Goal: Information Seeking & Learning: Check status

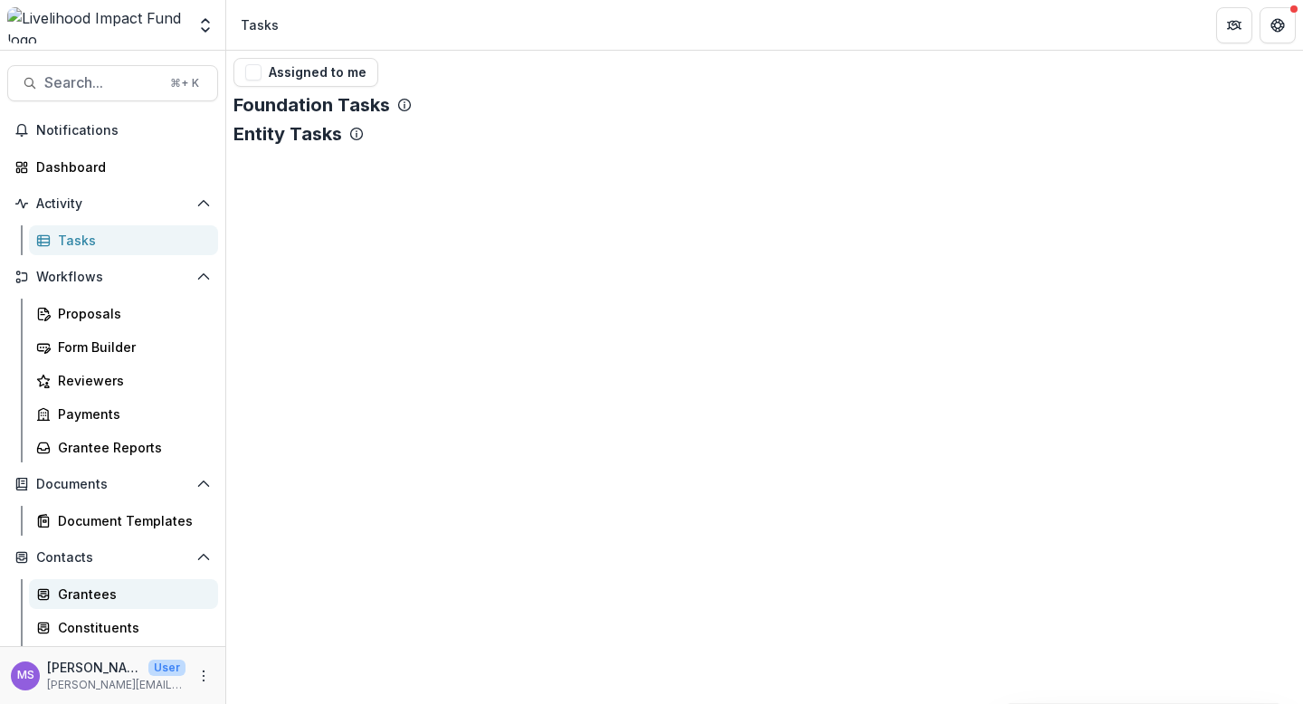
click at [100, 602] on div "Grantees" at bounding box center [131, 593] width 146 height 19
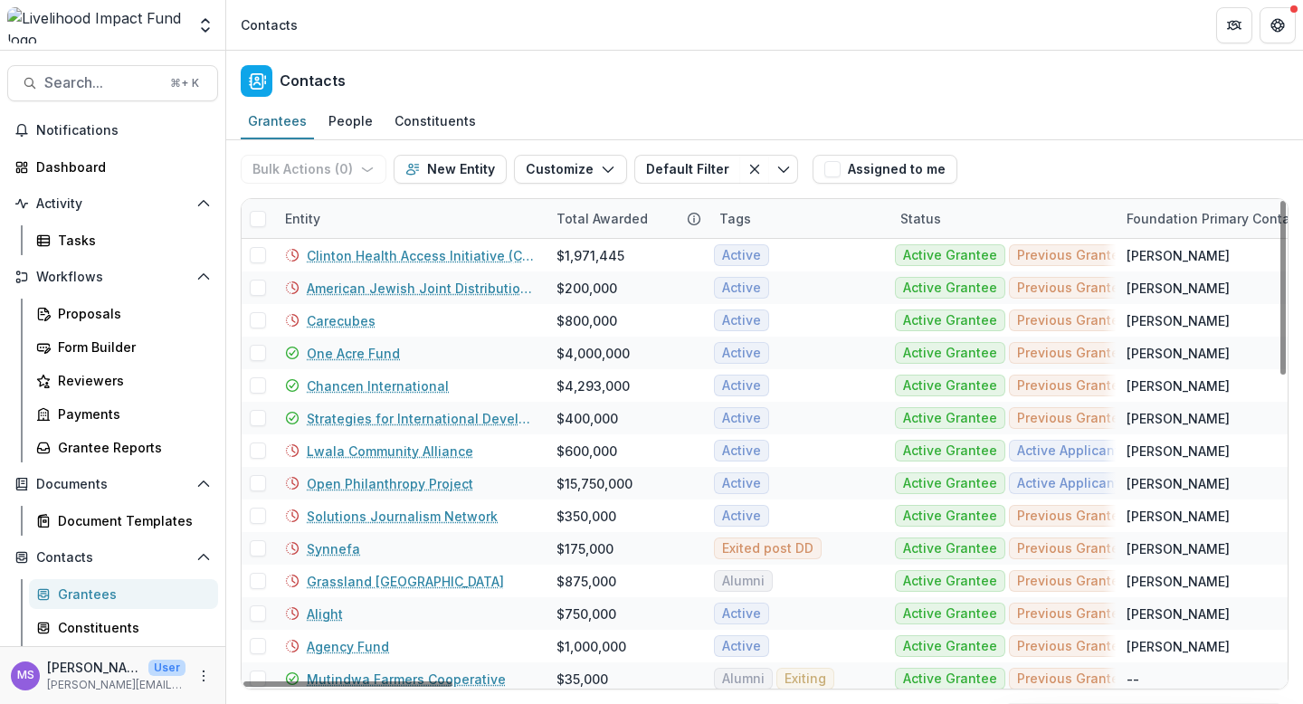
click at [430, 224] on div "Entity" at bounding box center [409, 218] width 271 height 39
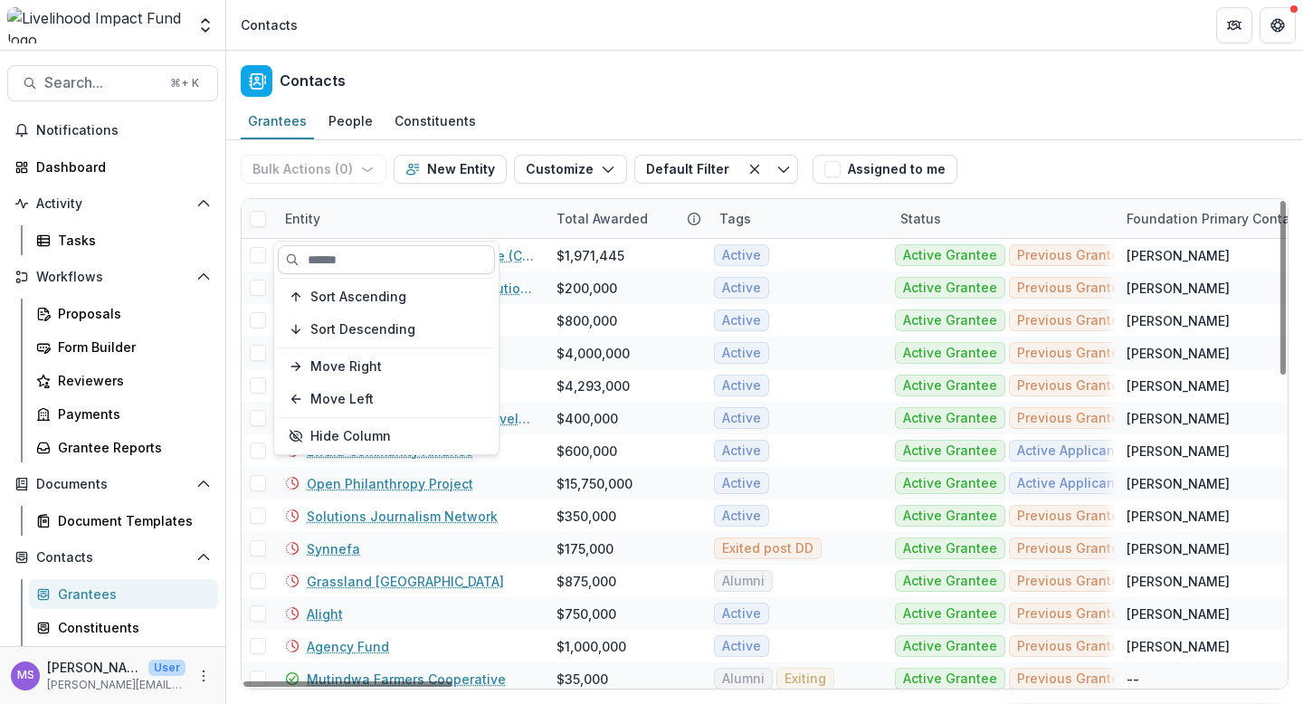
click at [428, 260] on input at bounding box center [386, 259] width 217 height 29
paste input "**********"
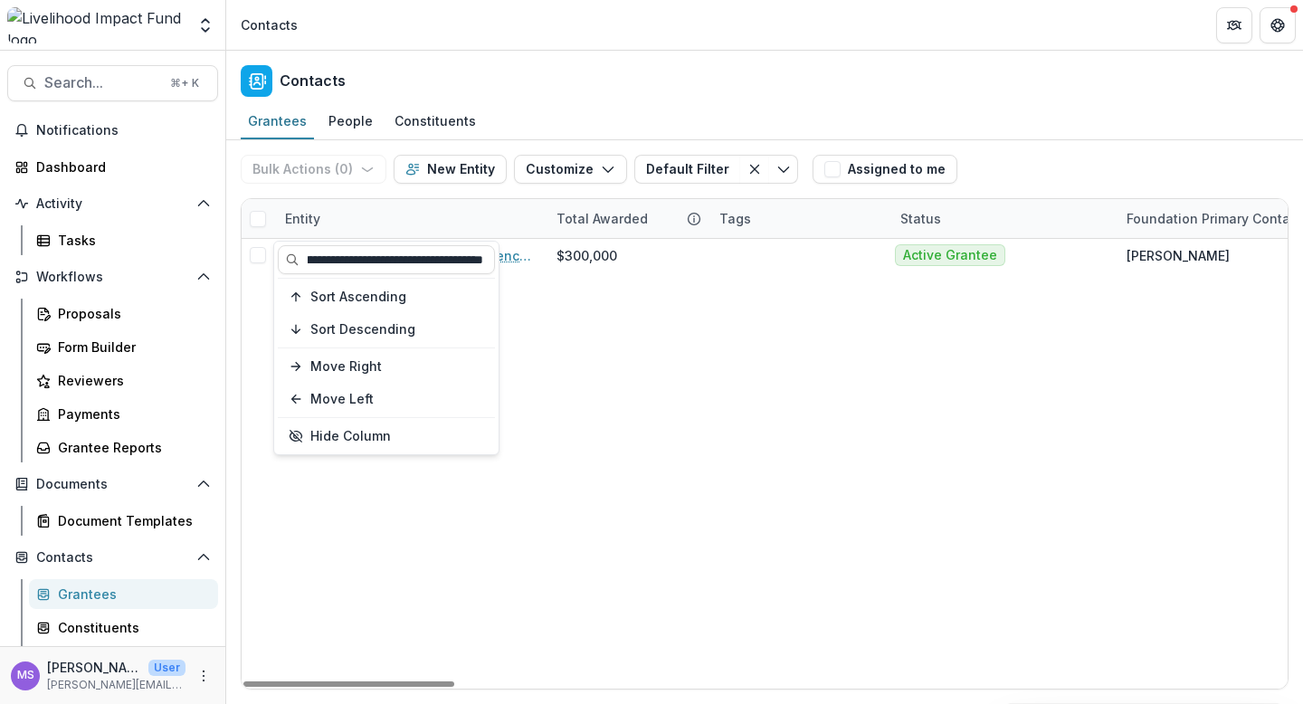
type input "**********"
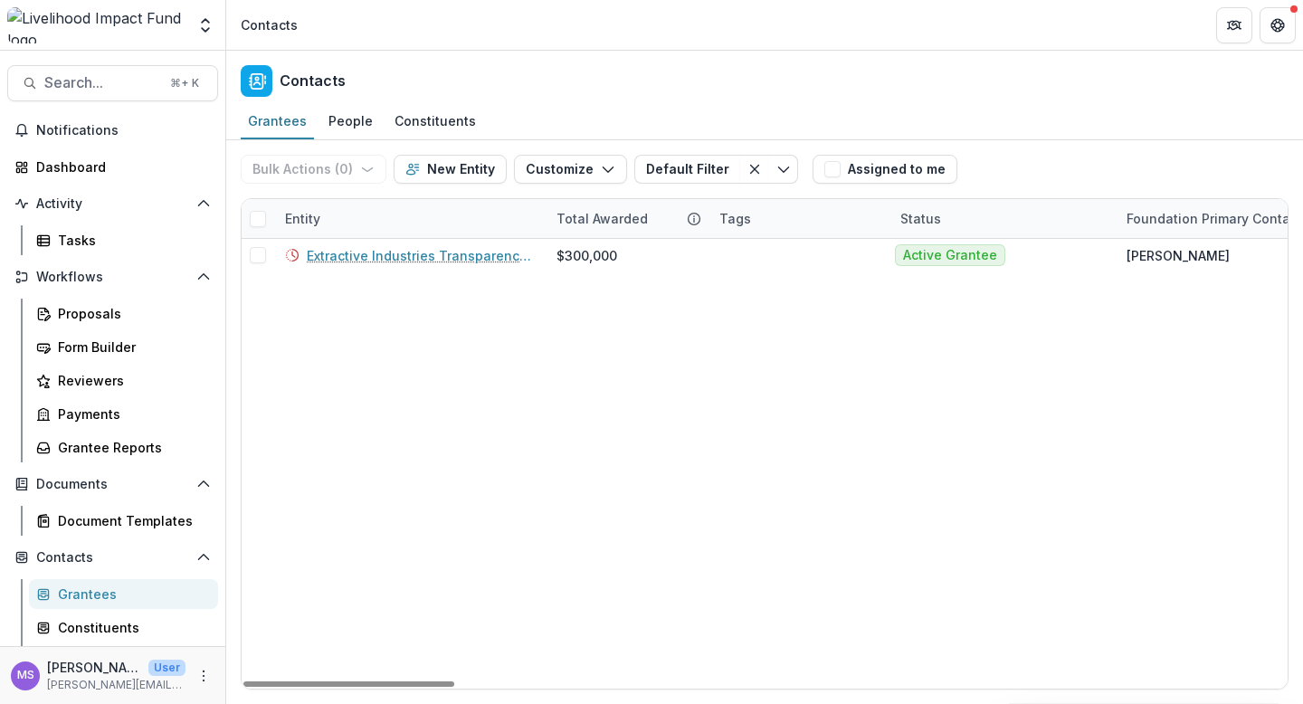
scroll to position [0, 0]
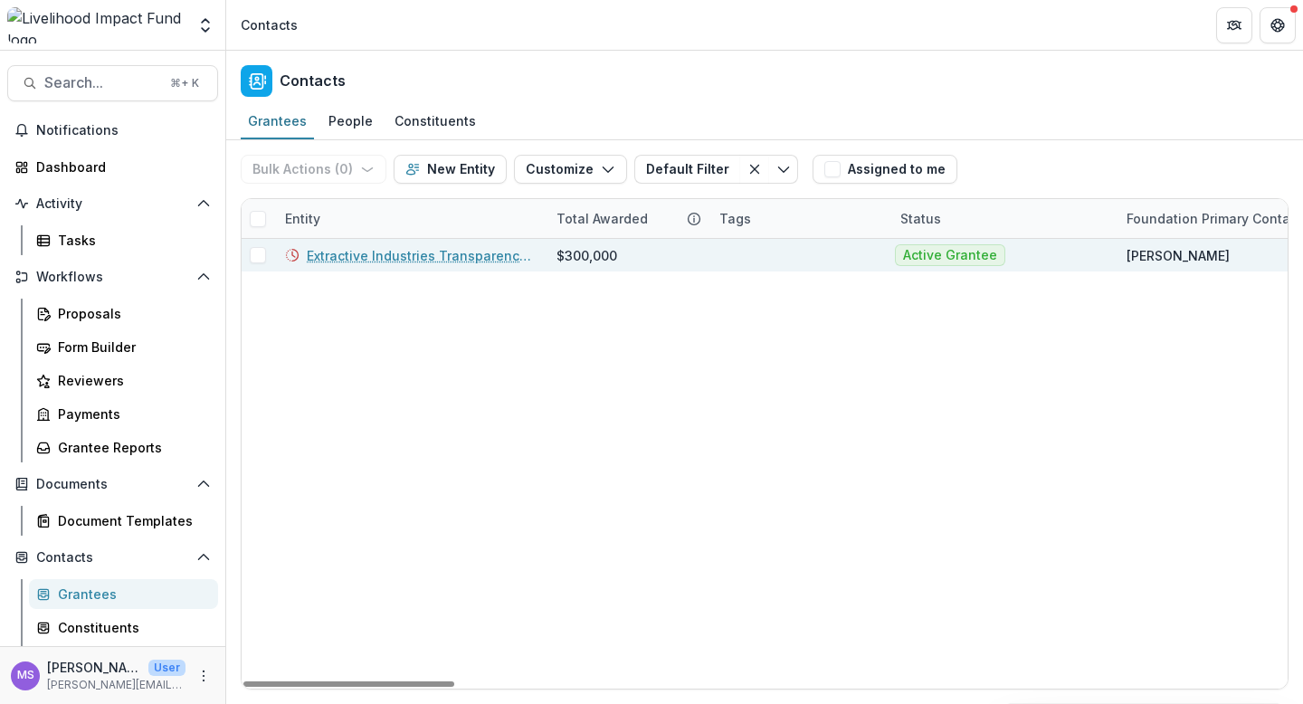
click at [415, 261] on link "Extractive Industries Transparency Initiative (EITI)" at bounding box center [421, 255] width 228 height 19
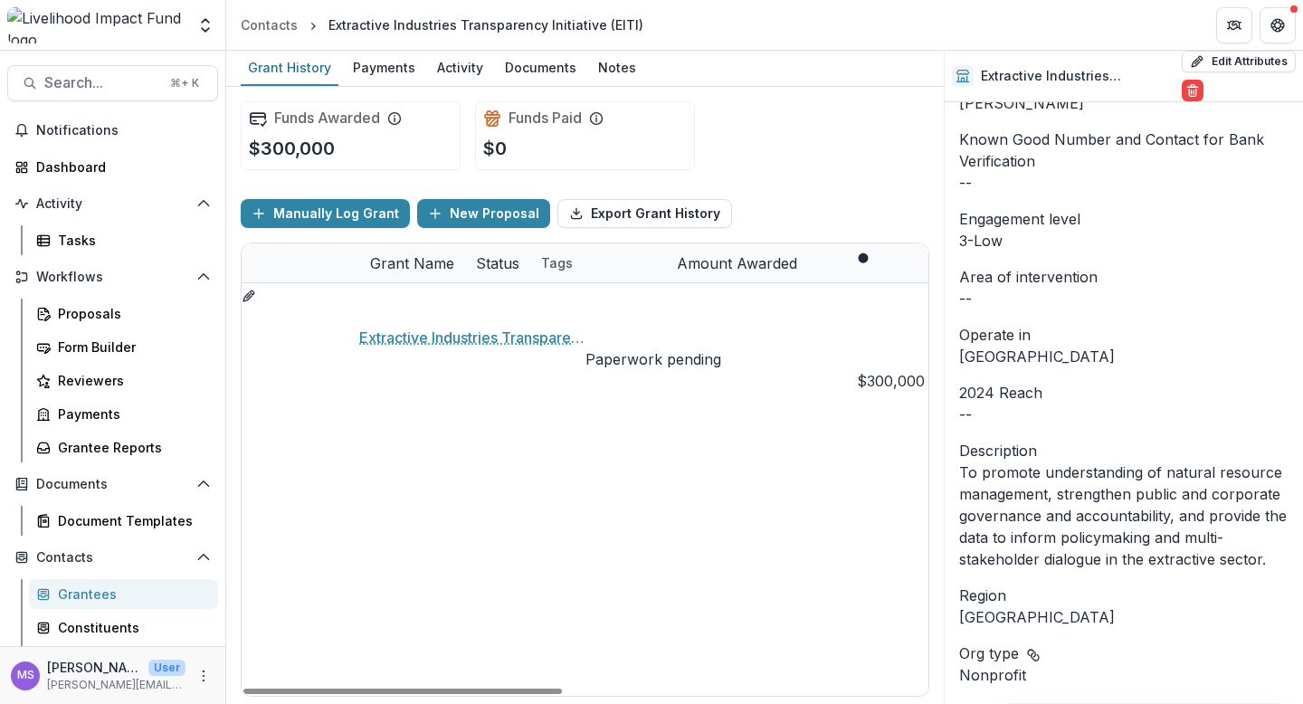
scroll to position [519, 0]
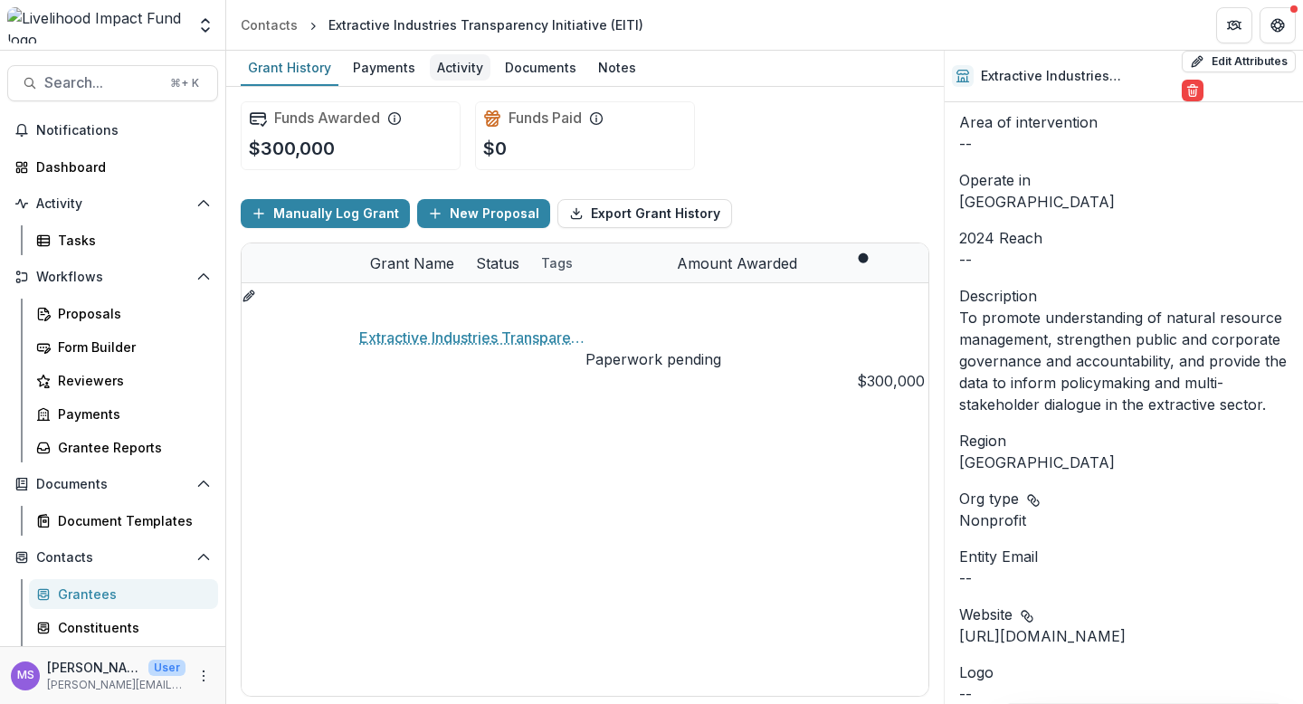
click at [449, 72] on div "Activity" at bounding box center [460, 67] width 61 height 26
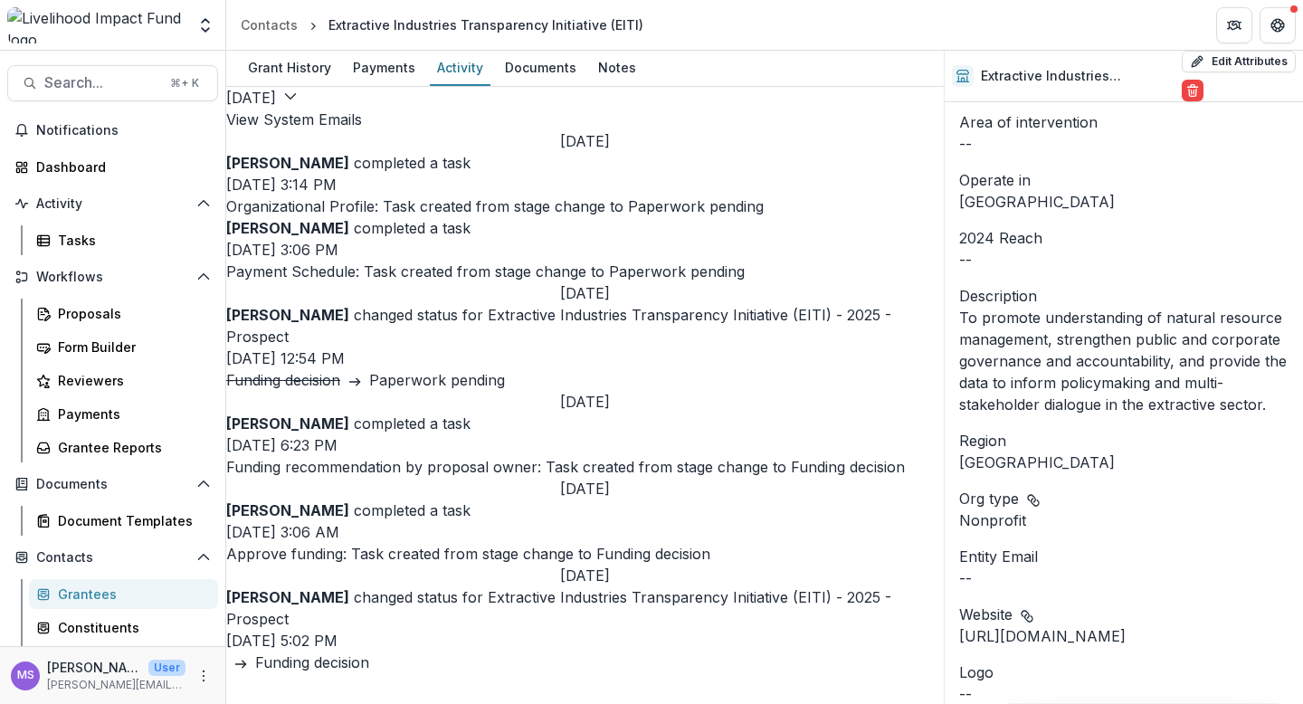
click at [362, 118] on button "View System Emails" at bounding box center [294, 120] width 136 height 22
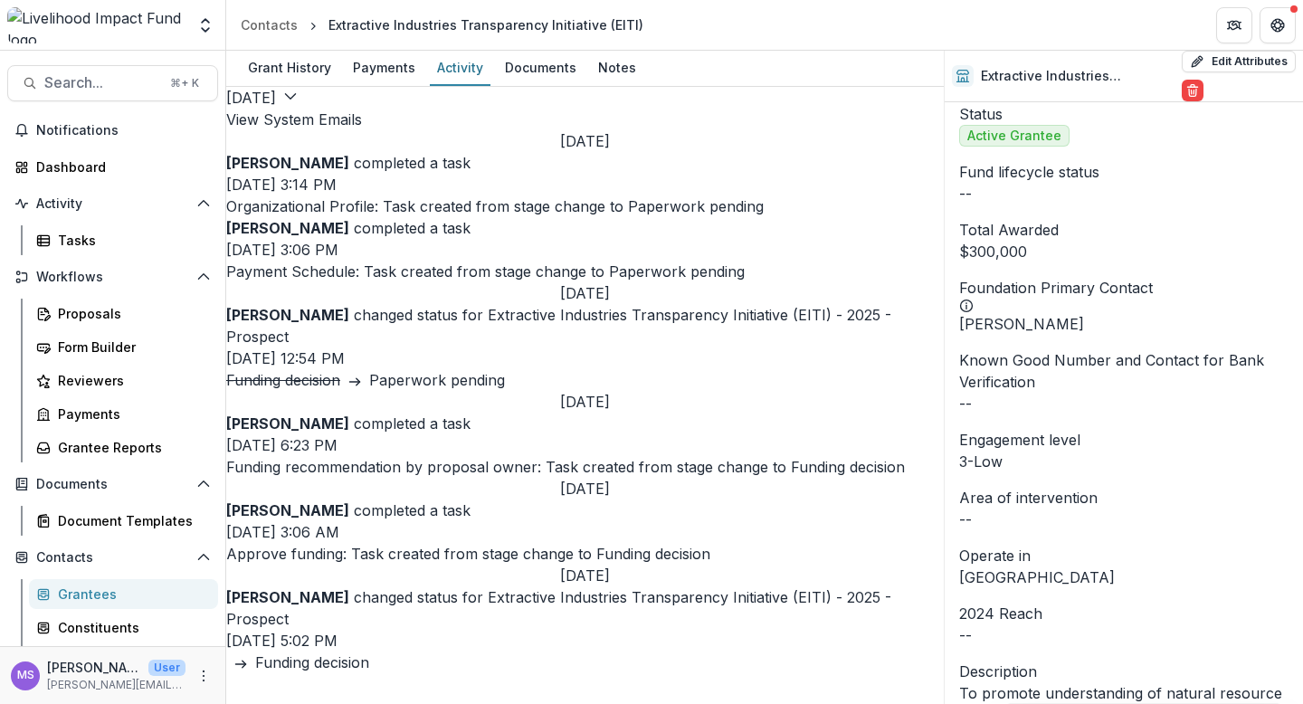
scroll to position [0, 0]
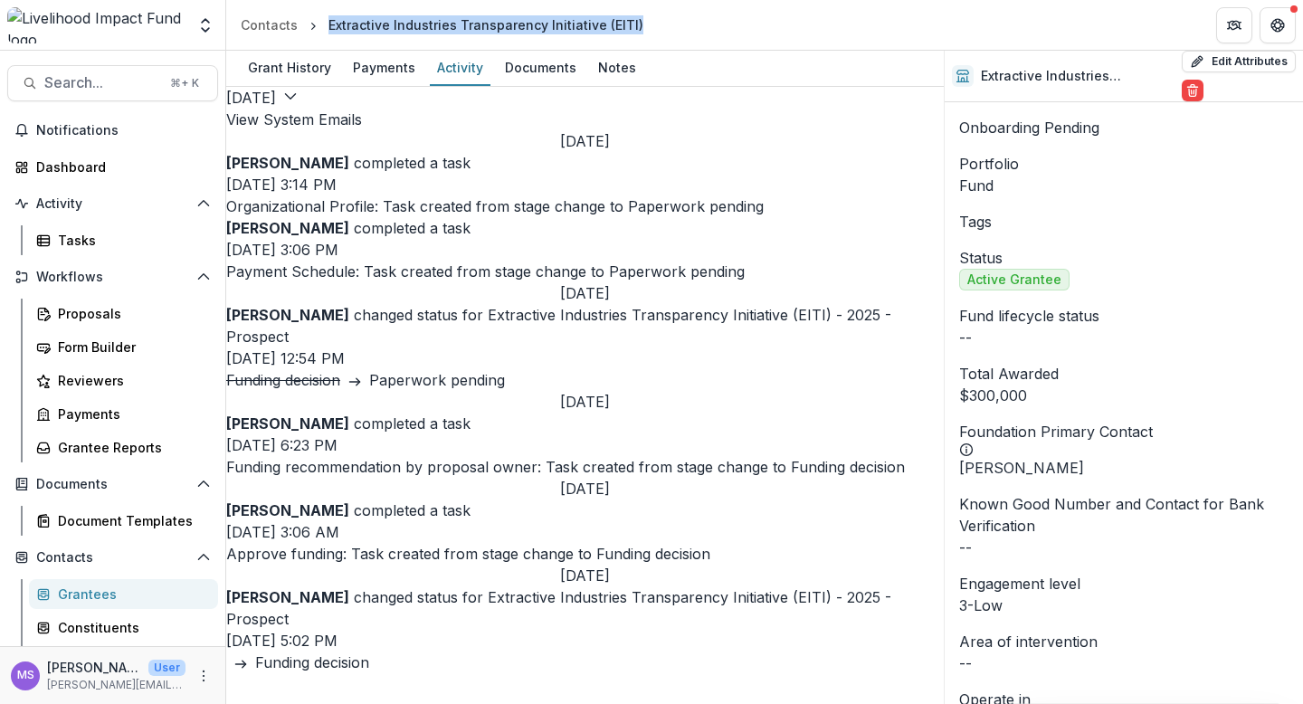
drag, startPoint x: 642, startPoint y: 27, endPoint x: 310, endPoint y: 14, distance: 332.2
click at [310, 14] on header "Contacts Extractive Industries Transparency Initiative (EITI)" at bounding box center [764, 25] width 1076 height 50
copy div "Extractive Industries Transparency Initiative (EITI)"
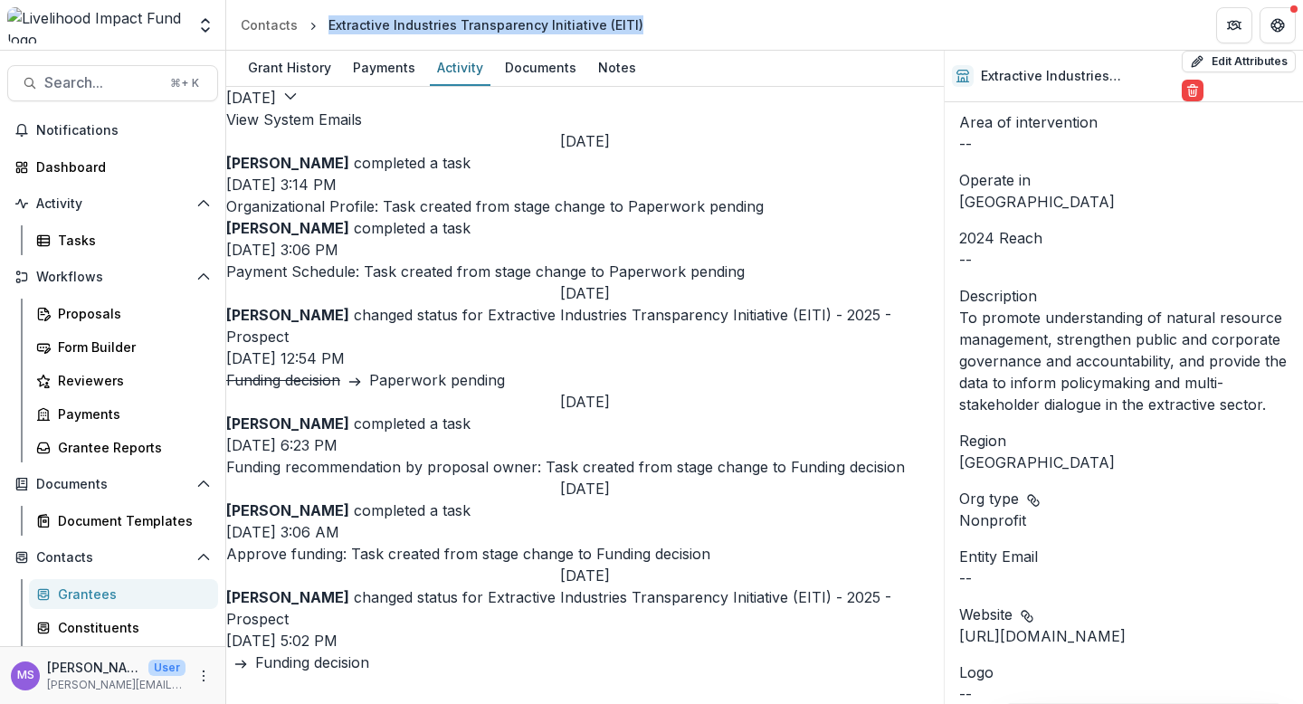
scroll to position [301, 0]
click at [369, 651] on div "Funding decision" at bounding box center [312, 662] width 114 height 22
click at [369, 656] on div "Funding decision" at bounding box center [312, 662] width 114 height 22
click at [369, 651] on div "Funding decision" at bounding box center [312, 662] width 114 height 22
click at [284, 64] on div "Grant History" at bounding box center [290, 67] width 98 height 26
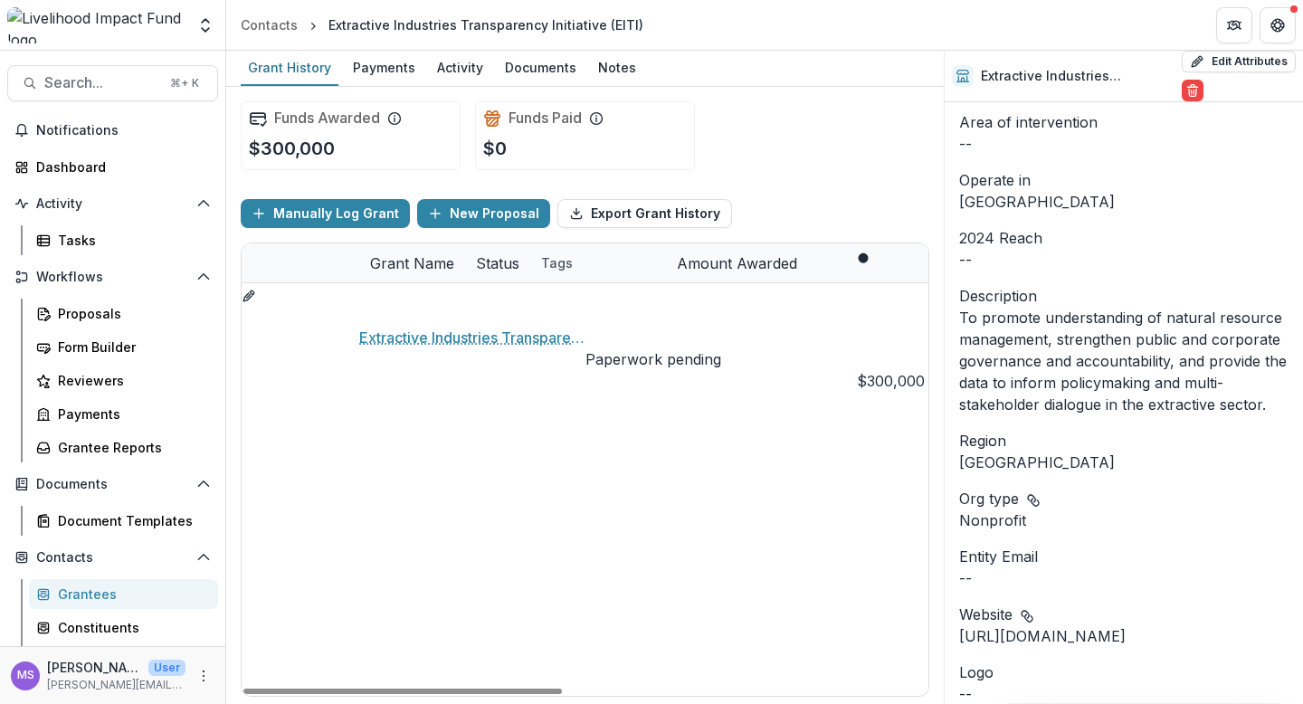
click at [460, 327] on link "Extractive Industries Transparency Initiative (EITI) - 2025 - Prospect" at bounding box center [472, 338] width 226 height 22
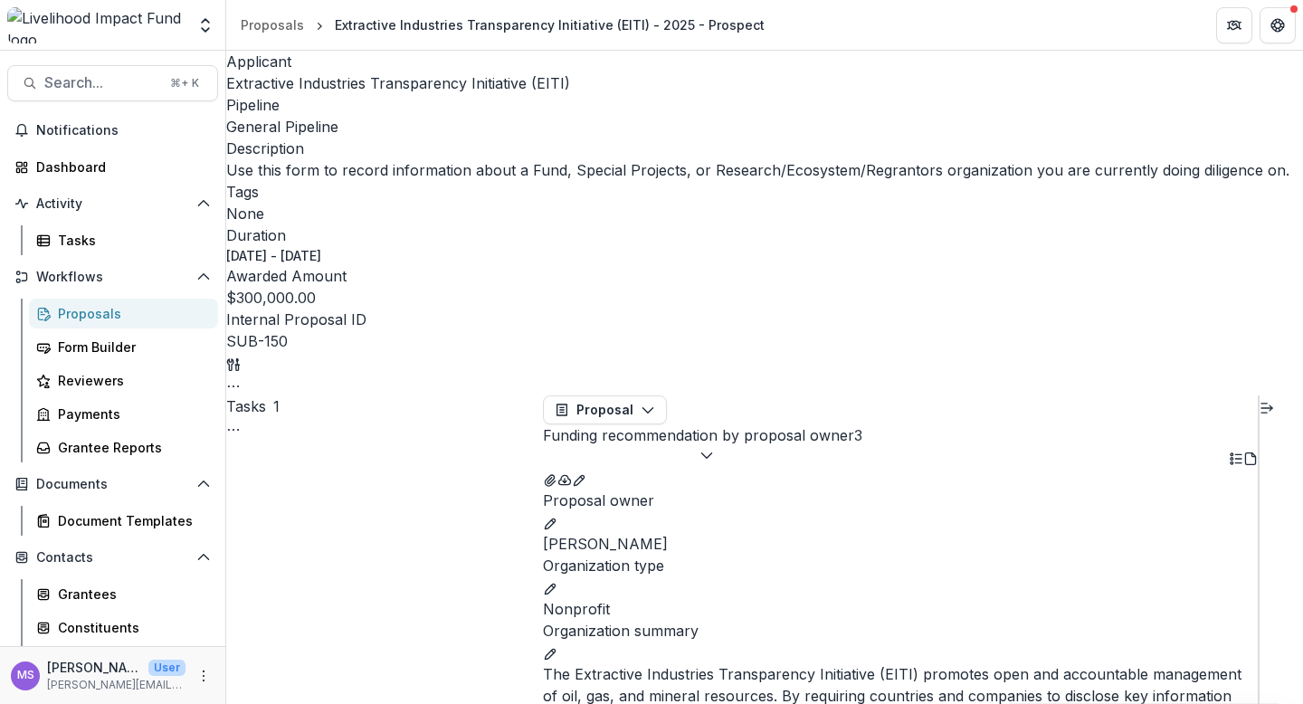
click at [711, 453] on polyline "button" at bounding box center [706, 455] width 10 height 5
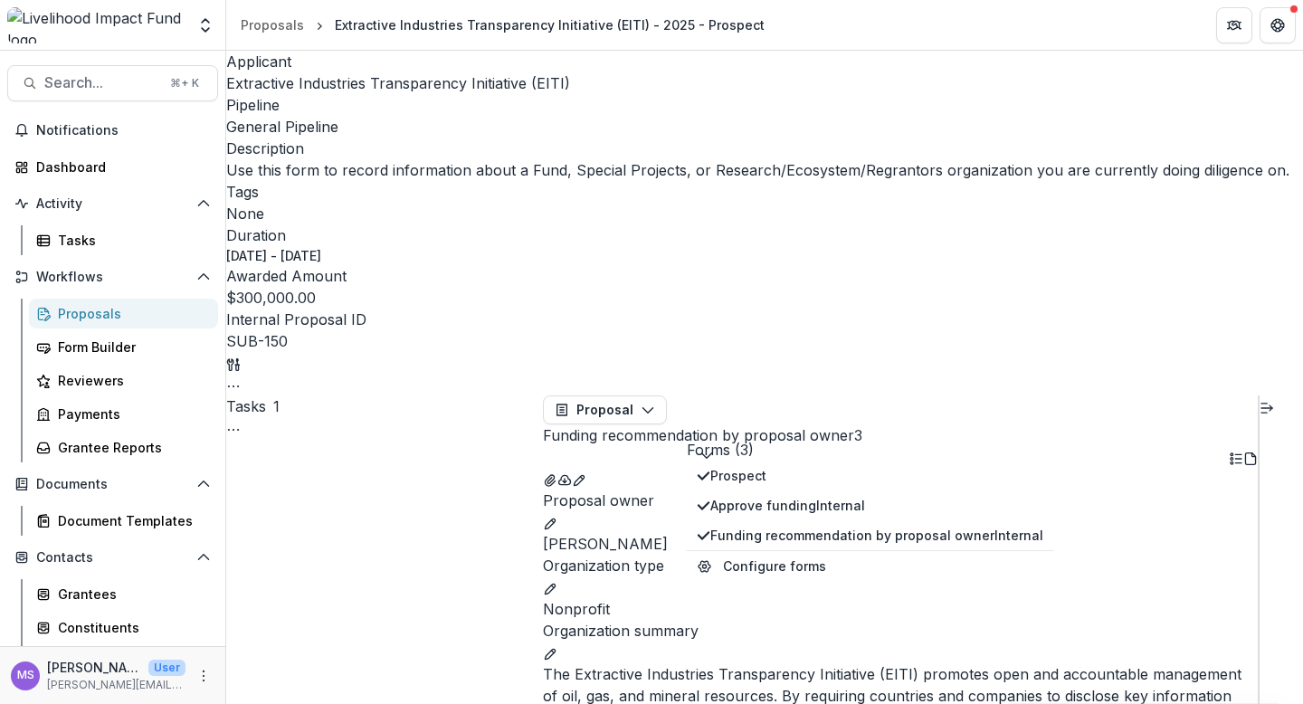
click at [711, 453] on polyline "button" at bounding box center [706, 455] width 10 height 5
